Goal: Task Accomplishment & Management: Use online tool/utility

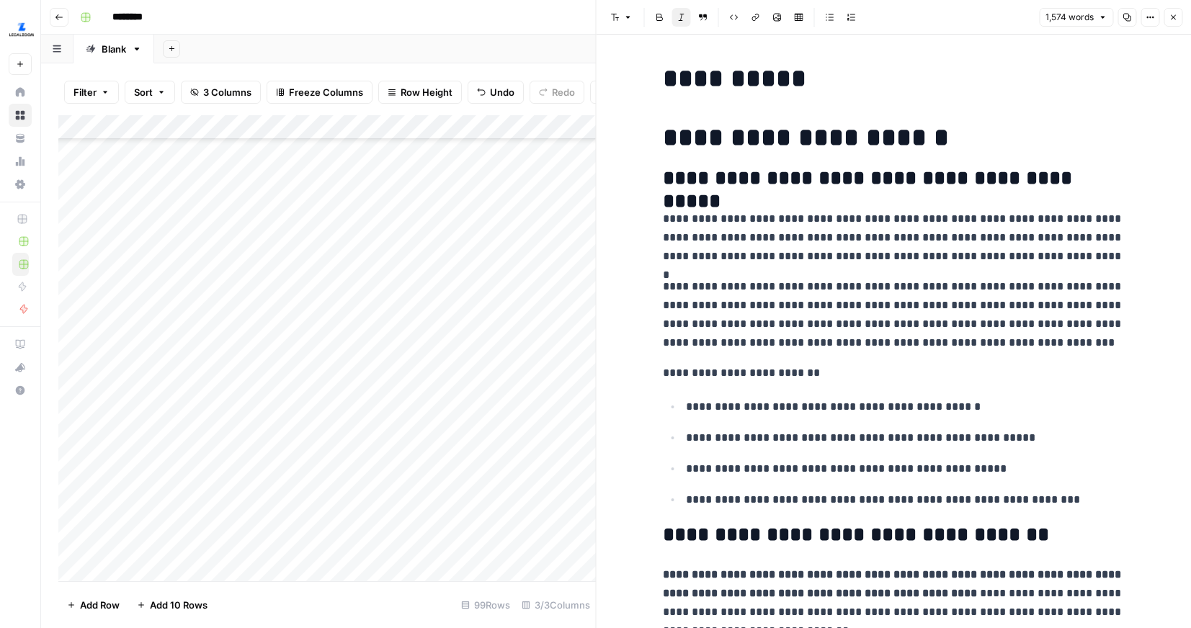
scroll to position [1642, 0]
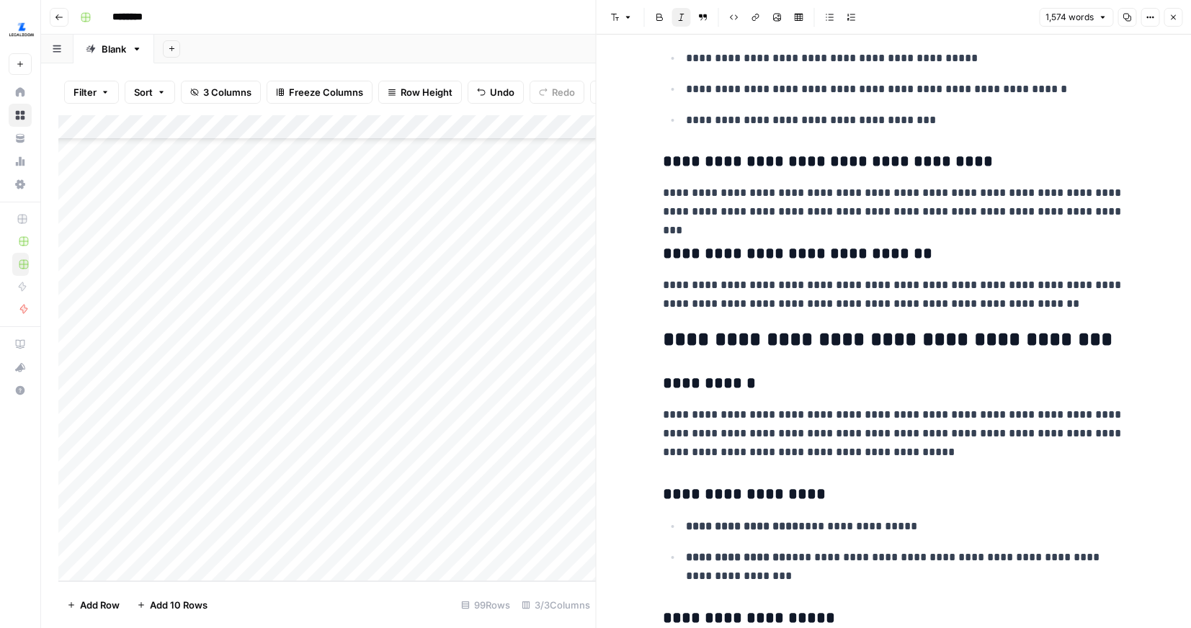
click at [357, 552] on div "Add Column" at bounding box center [327, 348] width 538 height 466
click at [337, 546] on div "Add Column" at bounding box center [327, 348] width 538 height 466
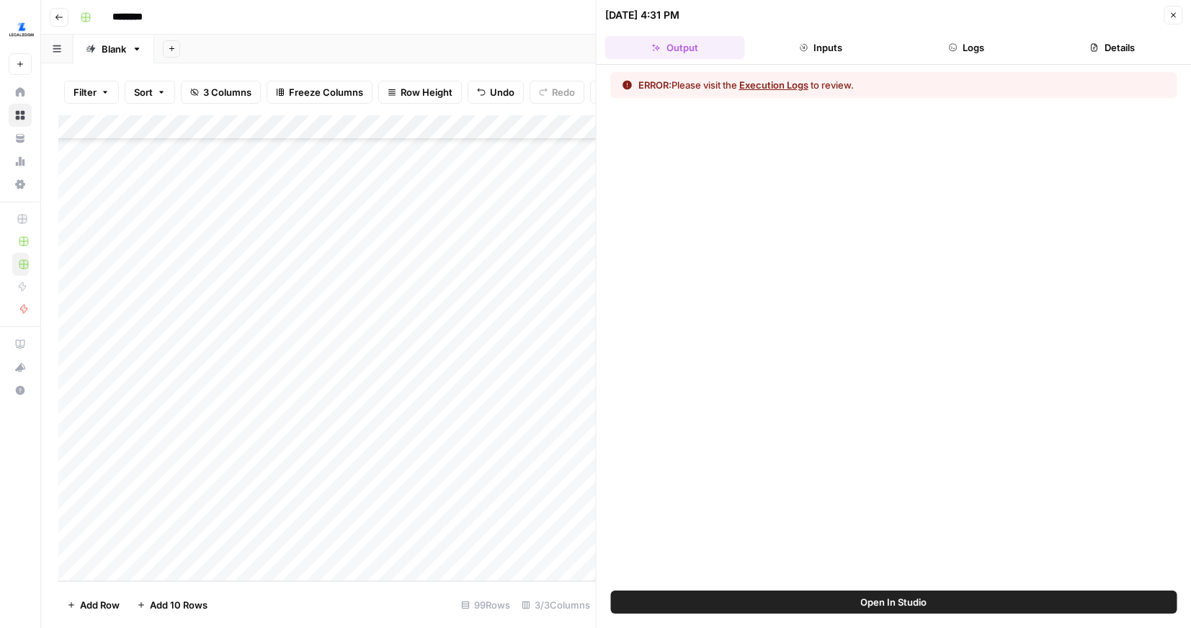
click at [939, 40] on button "Logs" at bounding box center [966, 47] width 140 height 23
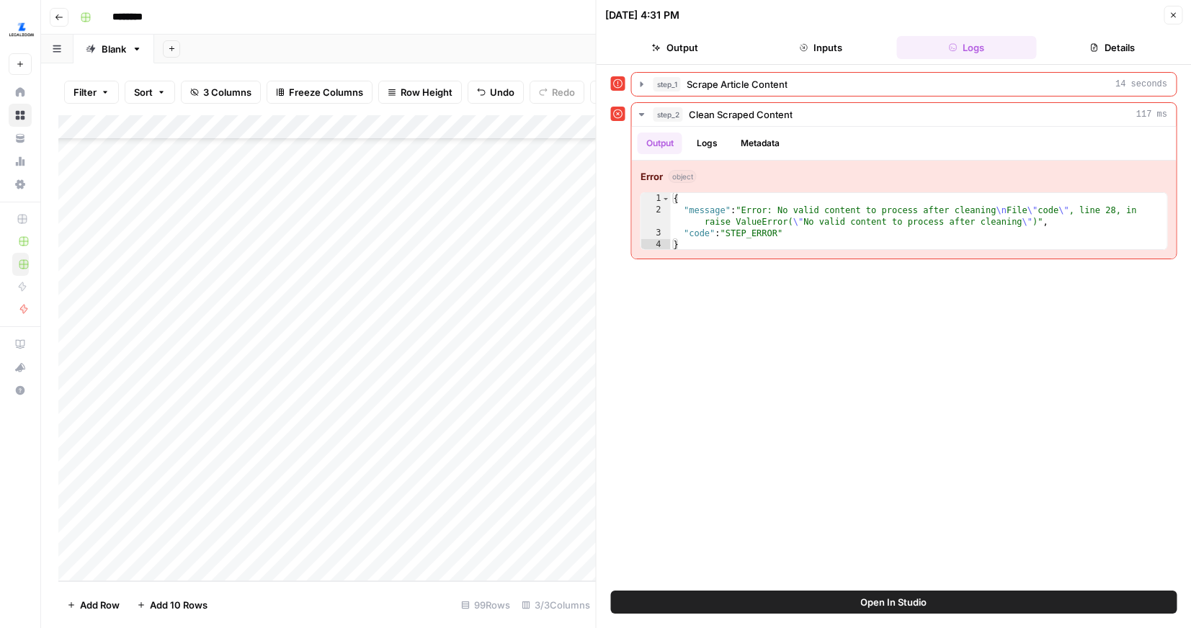
click at [260, 544] on div "Add Column" at bounding box center [327, 348] width 538 height 466
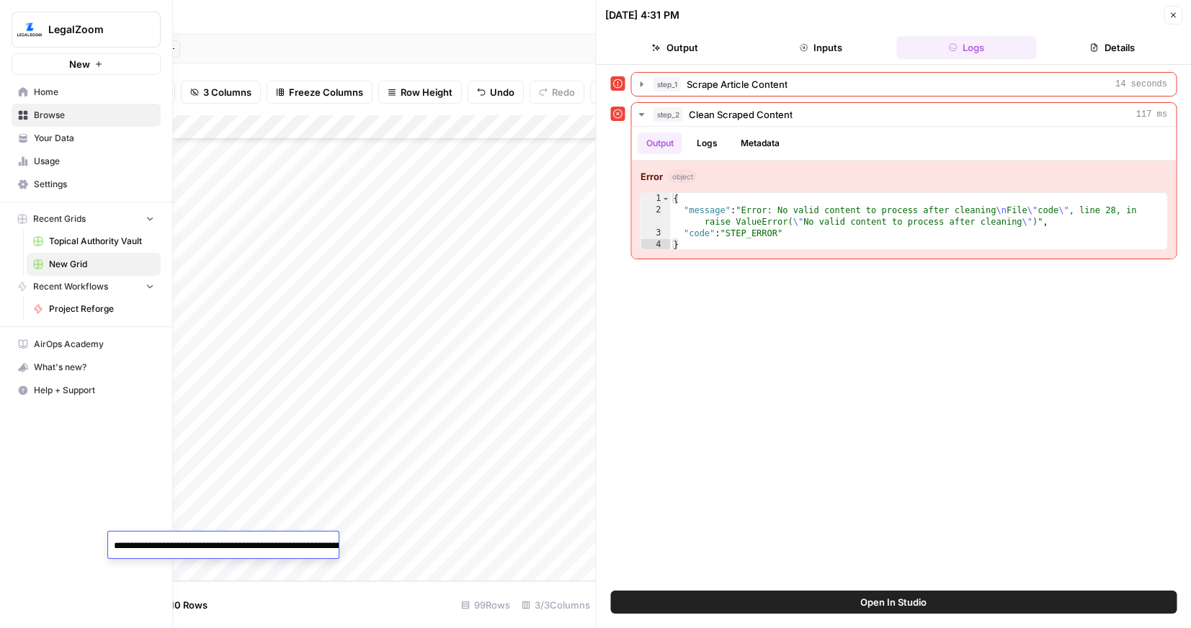
click at [28, 470] on div "LegalZoom New Home Browse Your Data Usage Settings Recent Grids Topical Authori…" at bounding box center [86, 314] width 172 height 628
click at [60, 164] on span "Usage" at bounding box center [94, 161] width 120 height 13
